Goal: Task Accomplishment & Management: Manage account settings

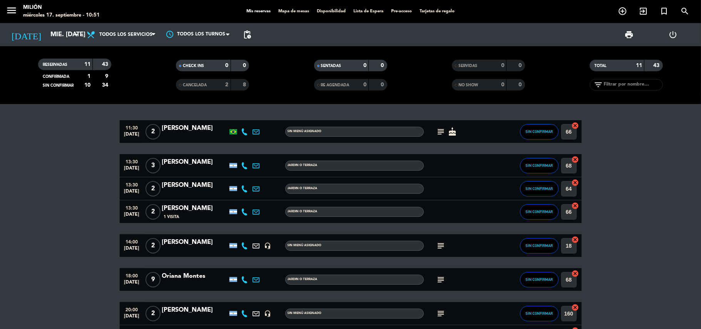
click at [441, 132] on icon "subject" at bounding box center [441, 131] width 9 height 9
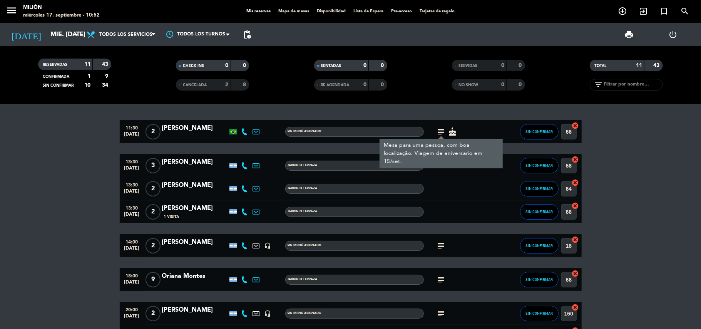
click at [638, 156] on bookings-row "11:30 [DATE] 2 [PERSON_NAME] menú asignado subject Mesa para uma pessoa, com bo…" at bounding box center [350, 285] width 701 height 330
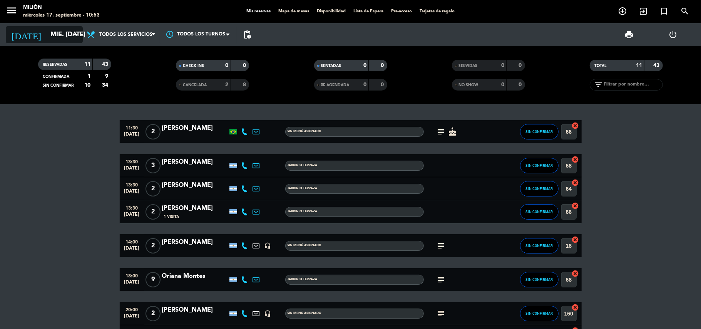
click at [78, 33] on icon "arrow_drop_down" at bounding box center [76, 34] width 9 height 9
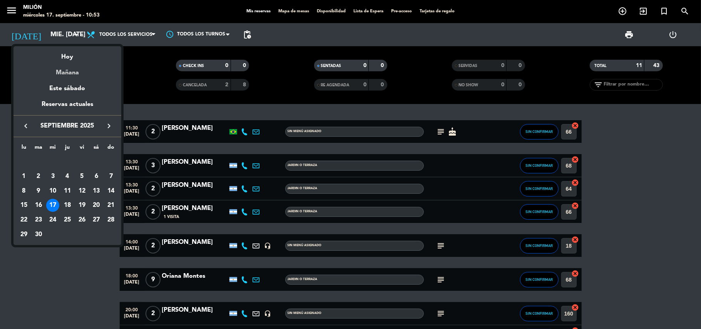
click at [79, 69] on div "Mañana" at bounding box center [67, 70] width 108 height 16
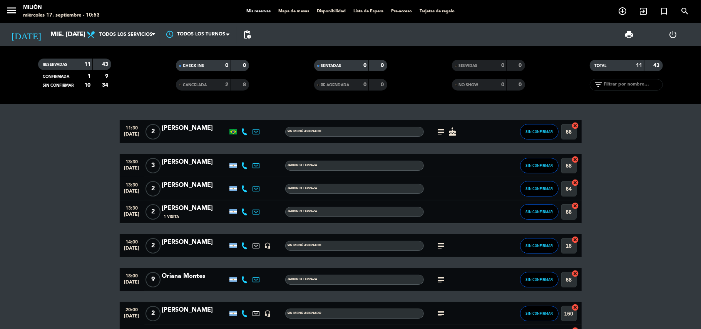
type input "[DEMOGRAPHIC_DATA] [DATE]"
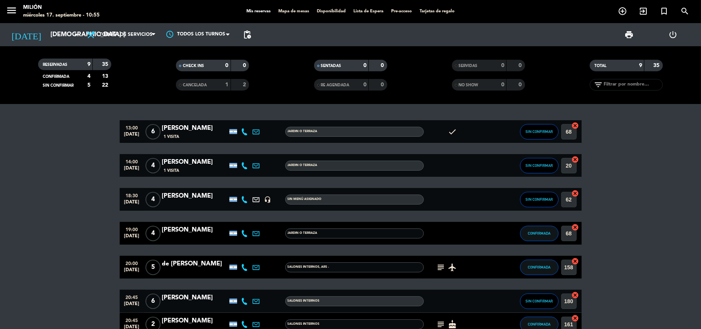
drag, startPoint x: 486, startPoint y: 127, endPoint x: 479, endPoint y: 129, distance: 6.5
click at [479, 129] on div "check" at bounding box center [458, 131] width 69 height 23
click at [172, 124] on div "[PERSON_NAME]" at bounding box center [194, 128] width 65 height 10
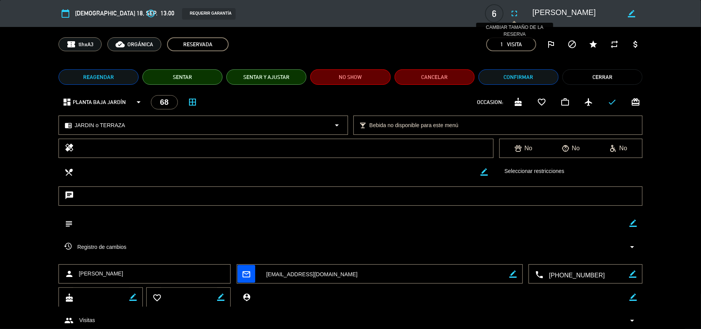
click at [519, 13] on button "fullscreen" at bounding box center [514, 14] width 14 height 14
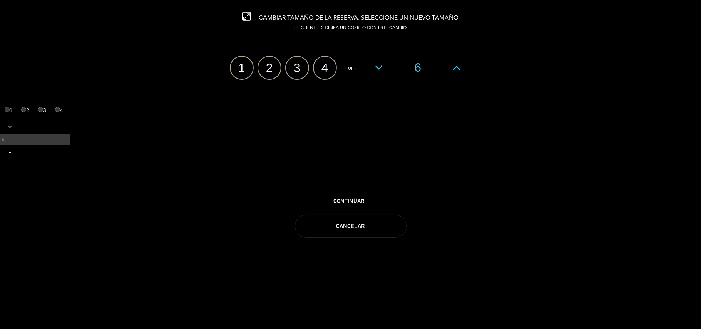
click at [458, 67] on icon at bounding box center [457, 67] width 8 height 12
type input "7"
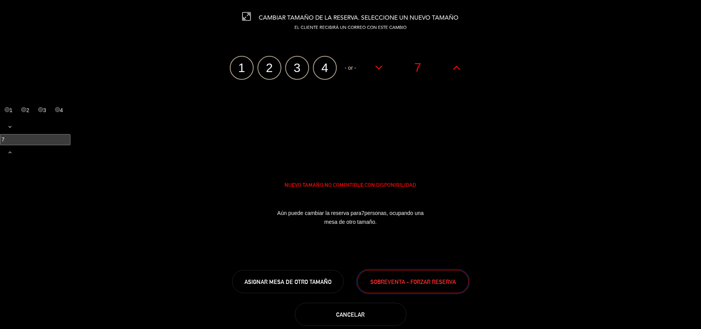
click at [378, 281] on span "SOBREVENTA - FORZAR RESERVA" at bounding box center [412, 281] width 85 height 9
